Goal: Navigation & Orientation: Find specific page/section

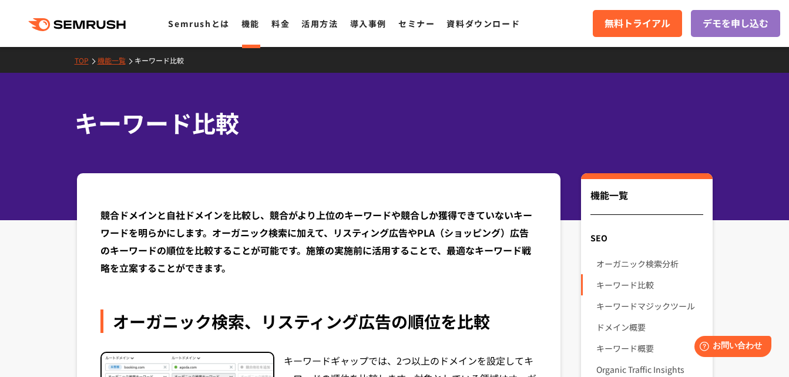
click at [102, 60] on link "機能一覧" at bounding box center [115, 60] width 37 height 10
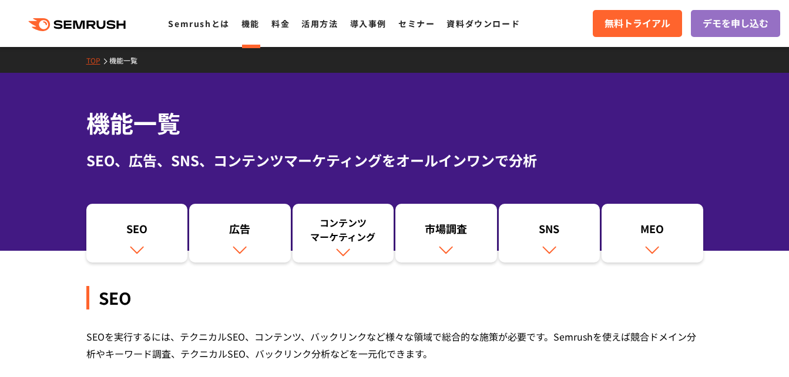
click at [86, 62] on li "TOP" at bounding box center [97, 59] width 23 height 15
click at [90, 62] on link "TOP" at bounding box center [97, 60] width 23 height 10
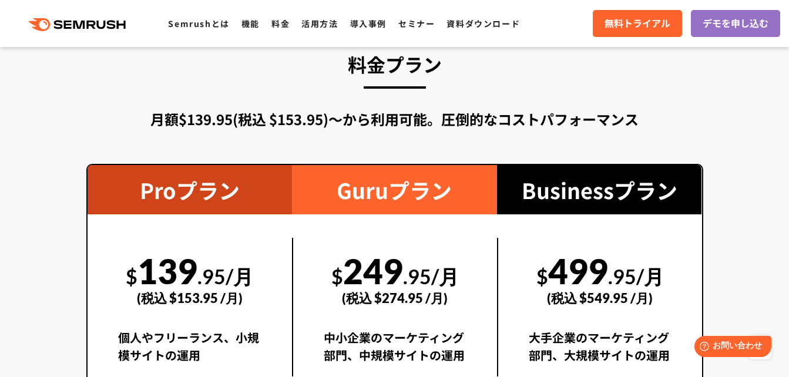
scroll to position [2173, 0]
